Goal: Transaction & Acquisition: Book appointment/travel/reservation

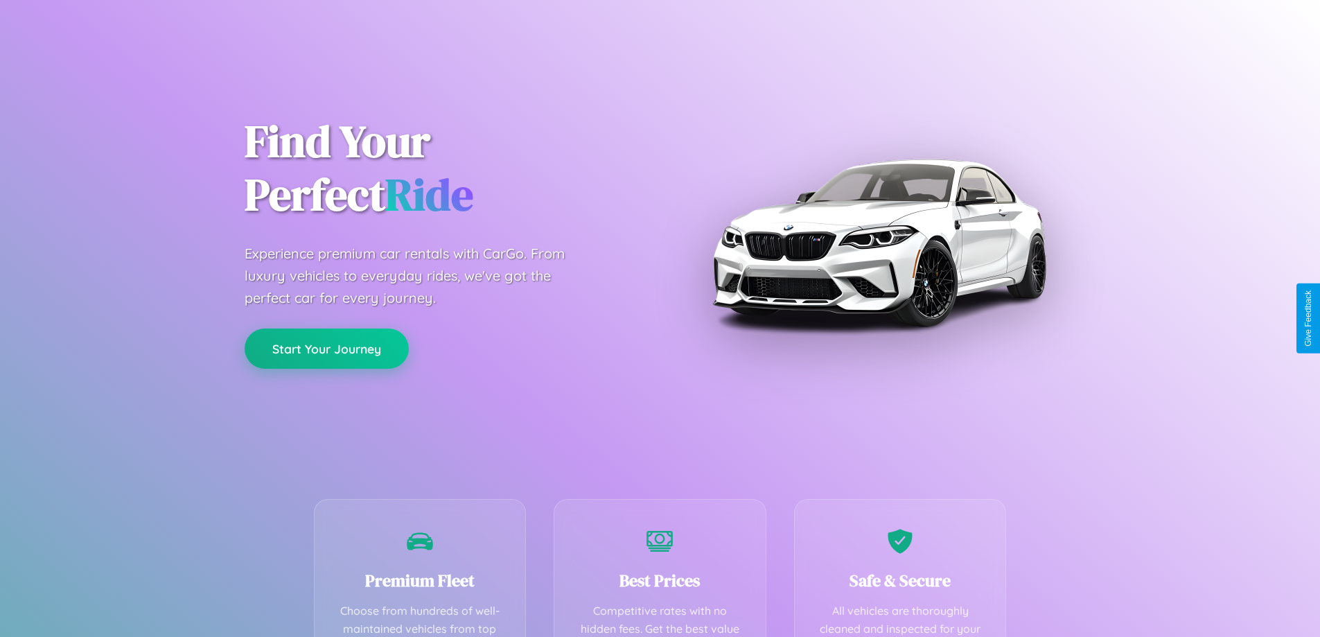
click at [326, 348] on button "Start Your Journey" at bounding box center [327, 348] width 164 height 40
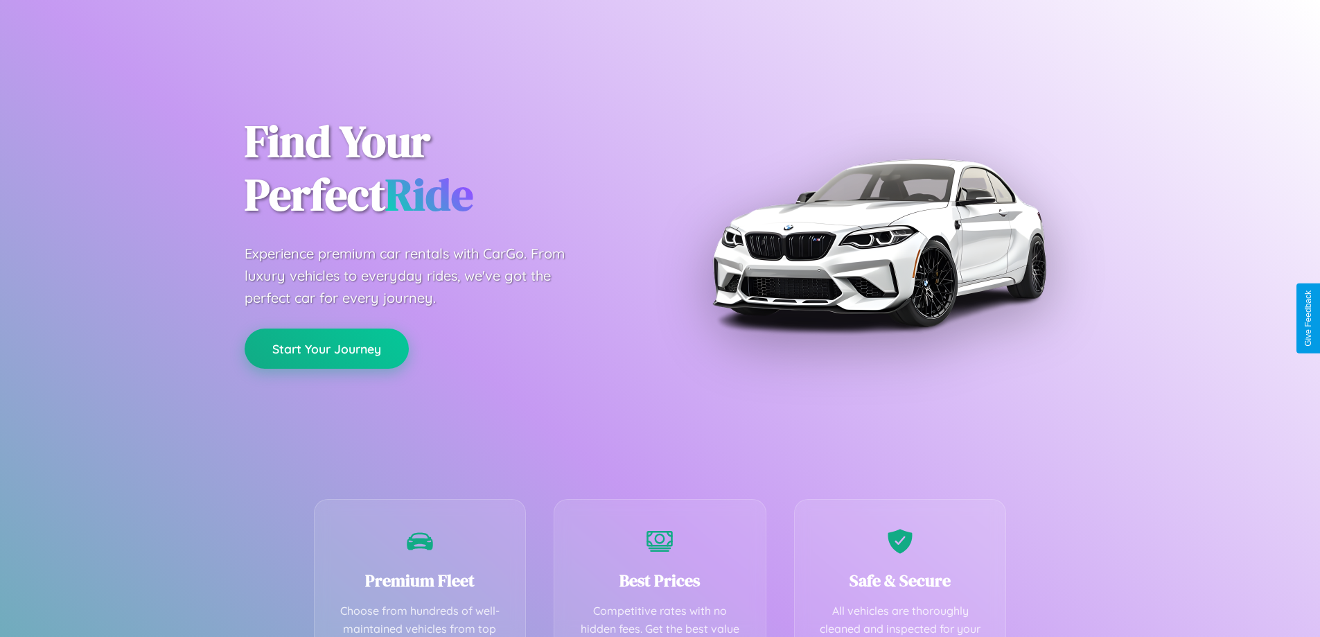
click at [326, 348] on button "Start Your Journey" at bounding box center [327, 348] width 164 height 40
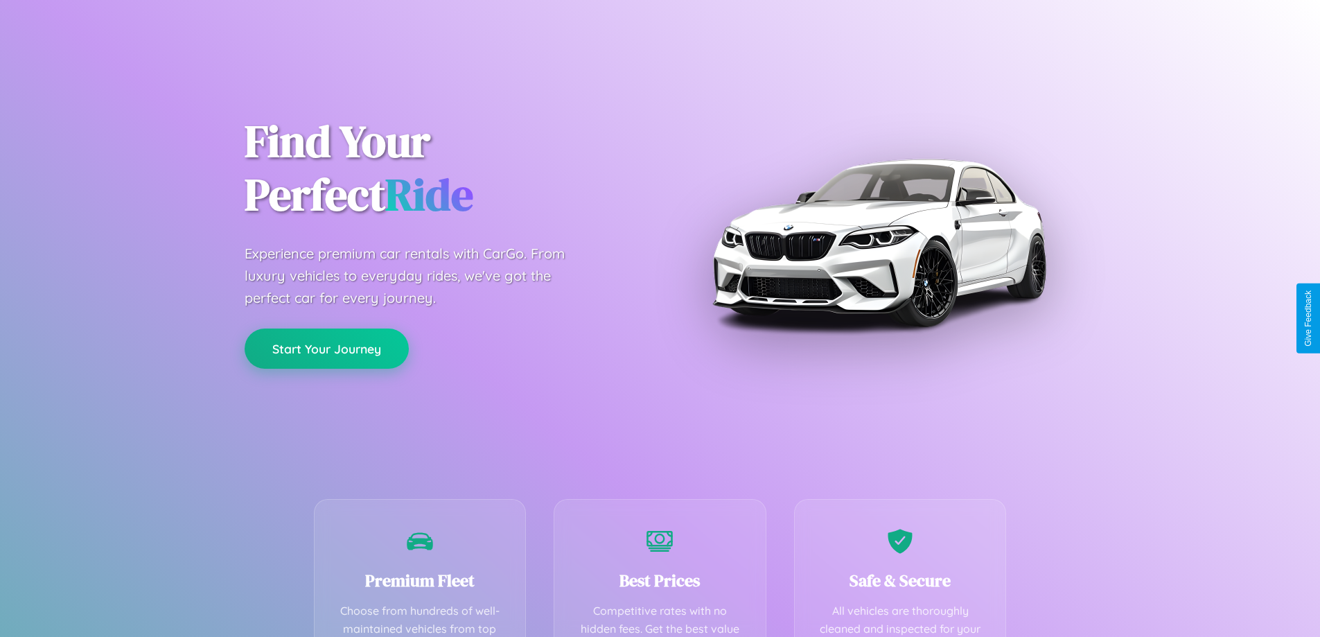
click at [326, 348] on button "Start Your Journey" at bounding box center [327, 348] width 164 height 40
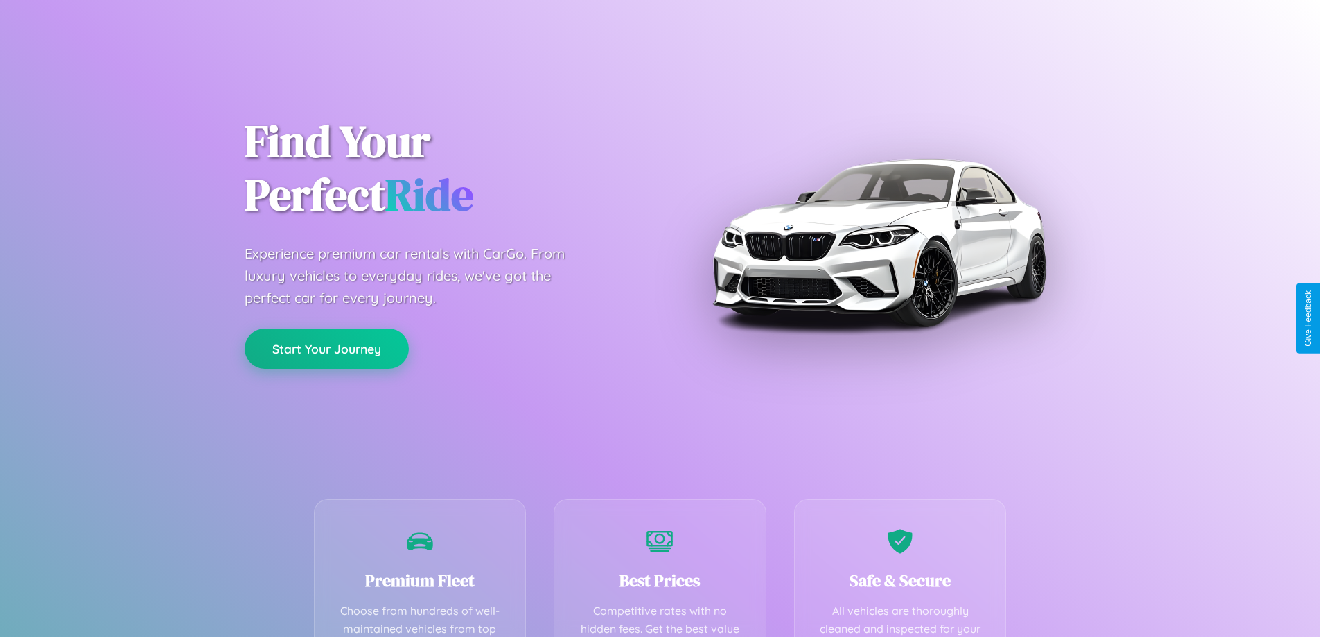
click at [326, 348] on button "Start Your Journey" at bounding box center [327, 348] width 164 height 40
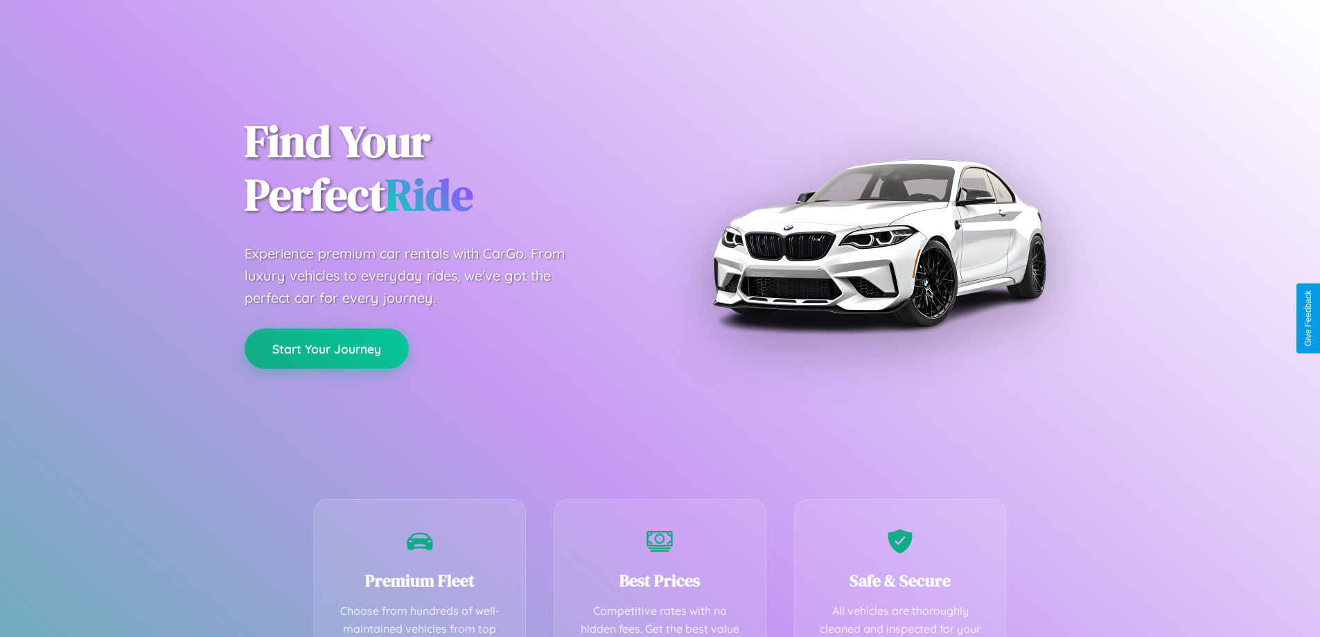
click at [326, 348] on button "Start Your Journey" at bounding box center [327, 348] width 164 height 40
